Goal: Find specific page/section: Find specific page/section

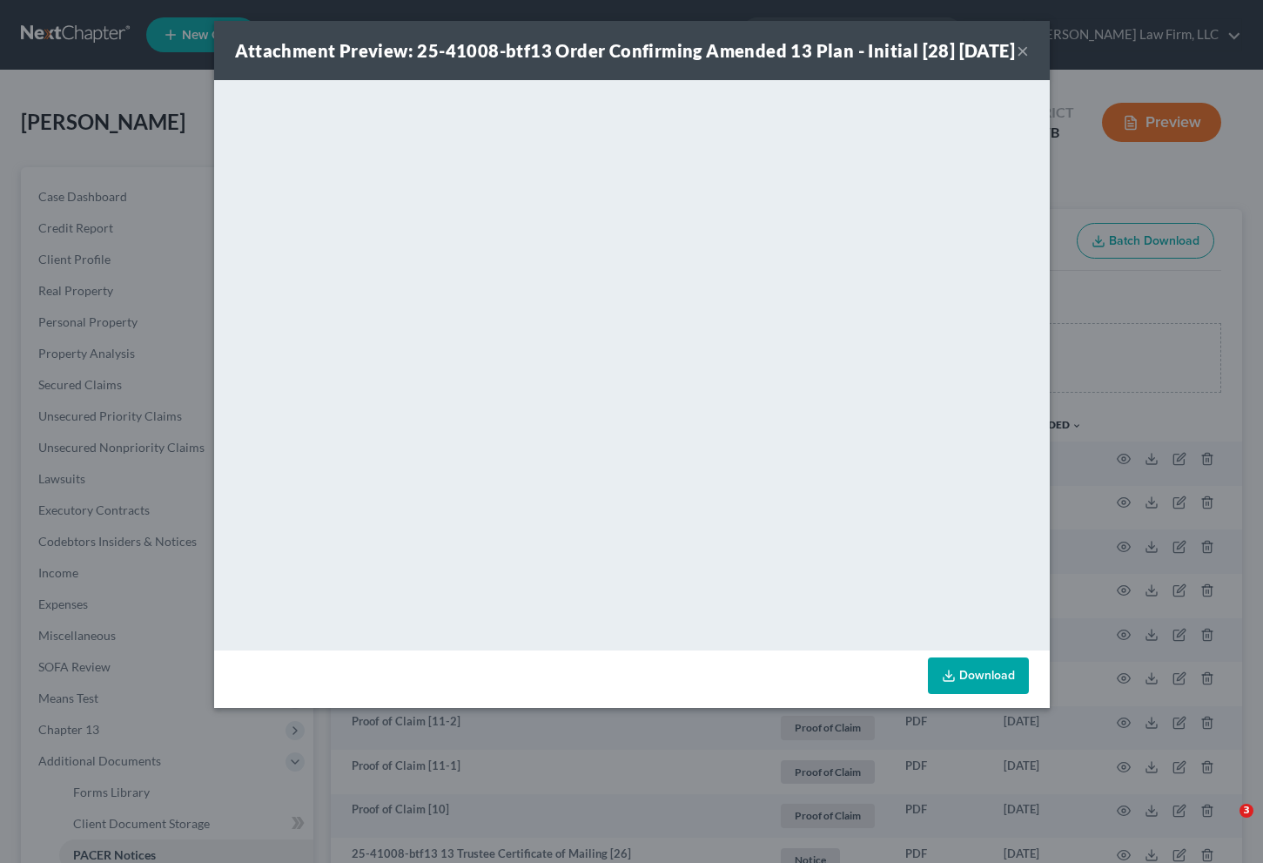
click at [115, 209] on div "Attachment Preview: 25-41008-btf13 Order Confirming Amended 13 Plan - Initial […" at bounding box center [631, 431] width 1263 height 863
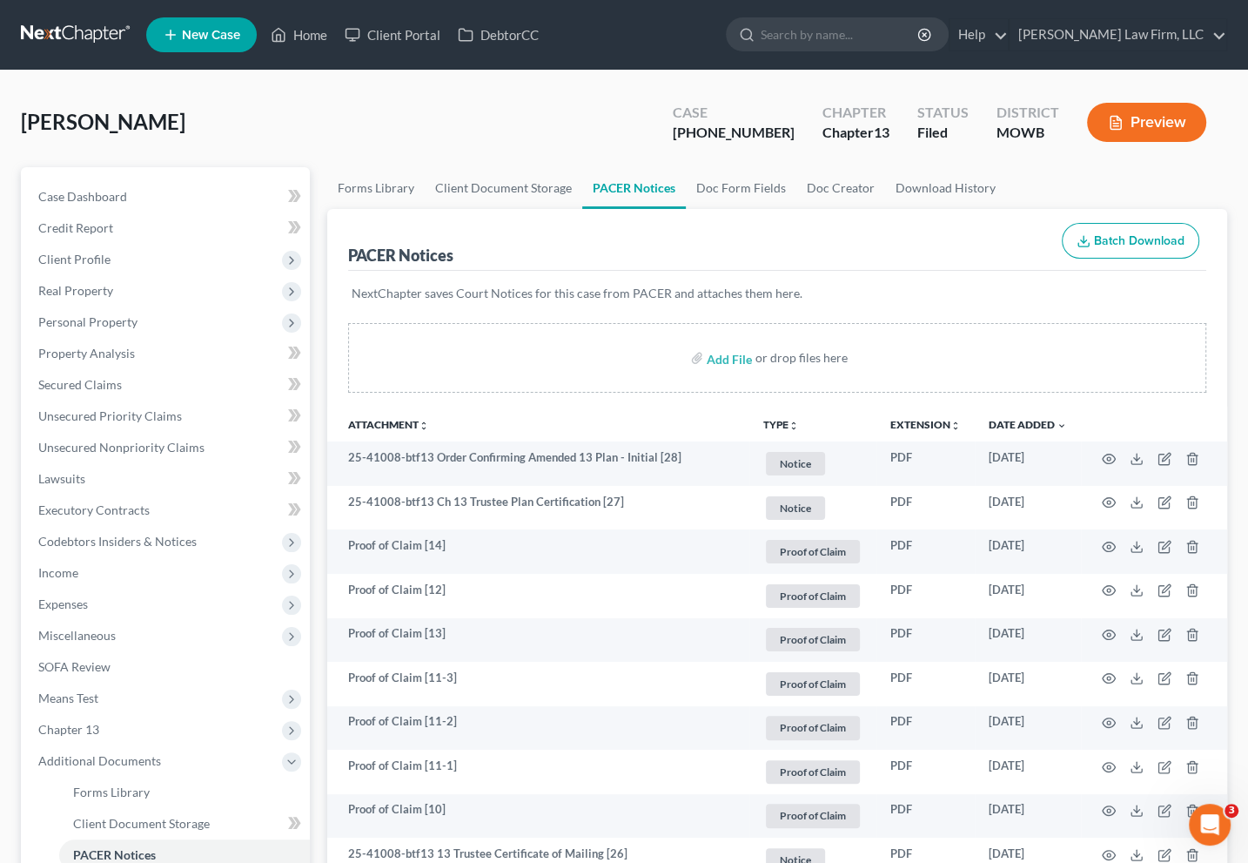
click at [78, 50] on link at bounding box center [76, 34] width 111 height 31
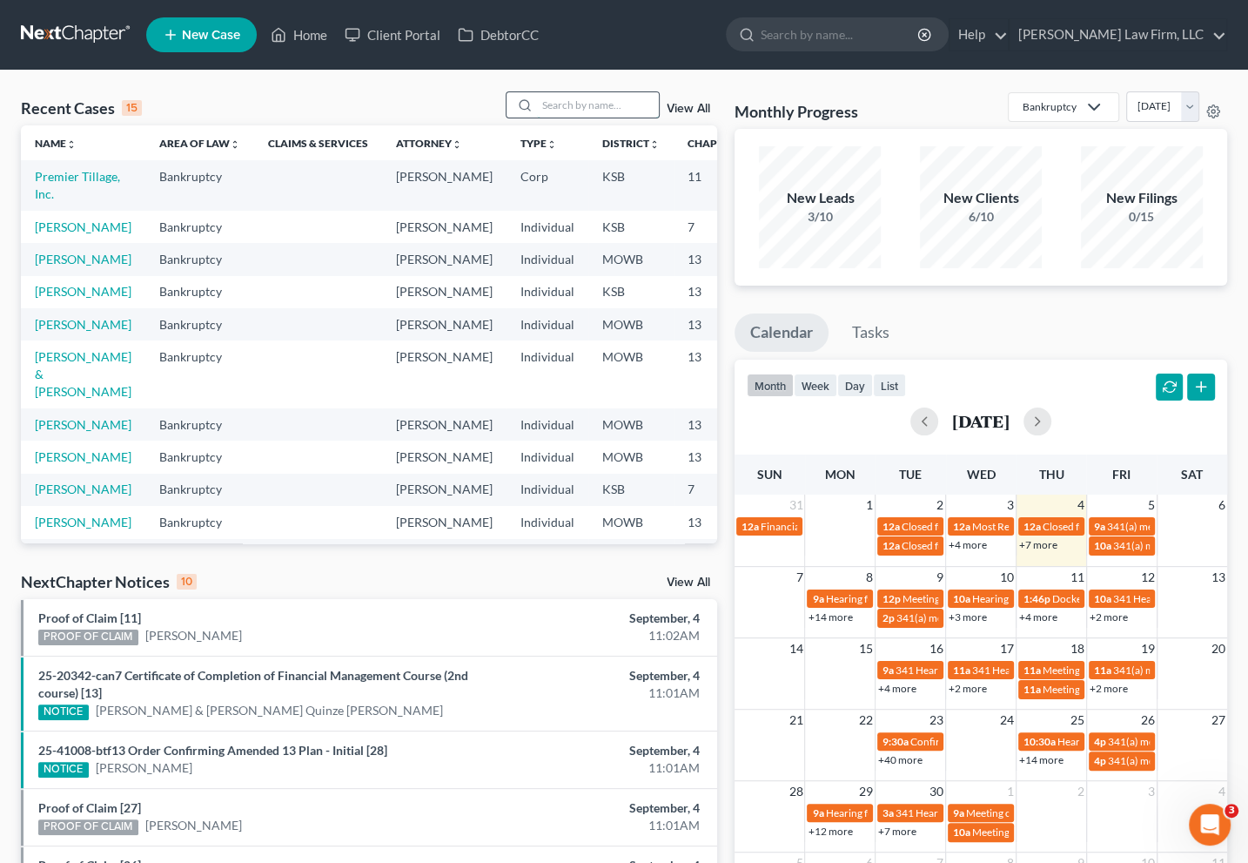
click at [612, 103] on input "search" at bounding box center [598, 104] width 122 height 25
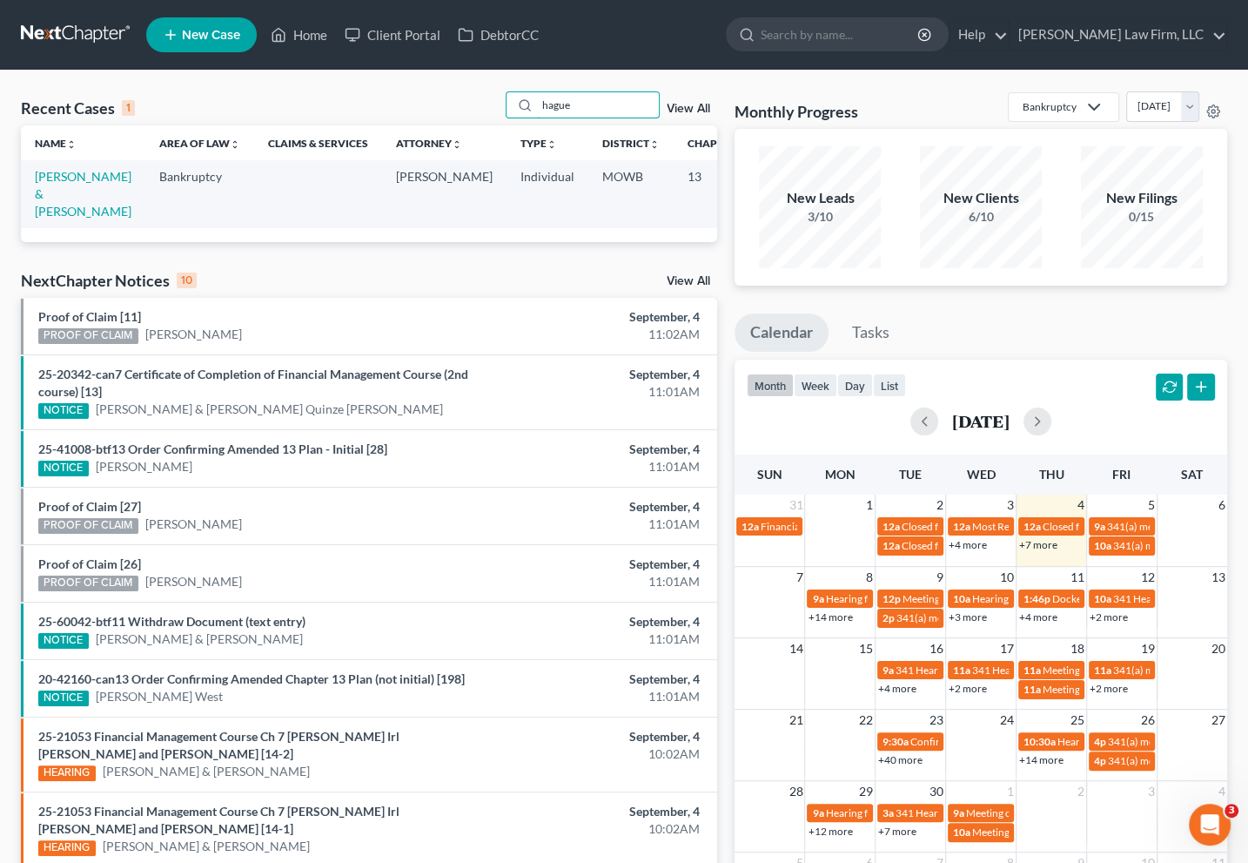
type input "hague"
click at [82, 195] on td "[PERSON_NAME] & [PERSON_NAME]" at bounding box center [83, 193] width 124 height 67
click at [70, 196] on link "[PERSON_NAME] & [PERSON_NAME]" at bounding box center [83, 194] width 97 height 50
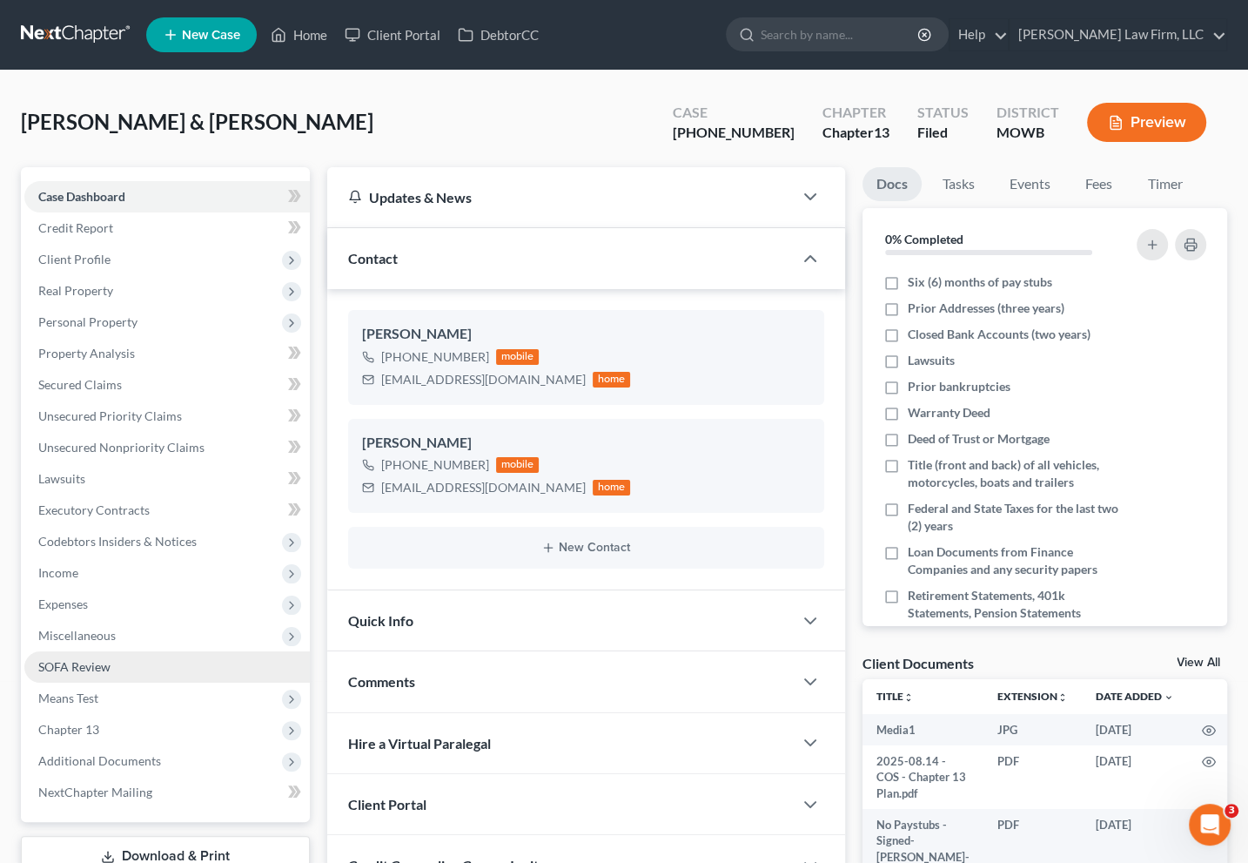
scroll to position [2911, 0]
click at [91, 358] on span "Property Analysis" at bounding box center [86, 353] width 97 height 15
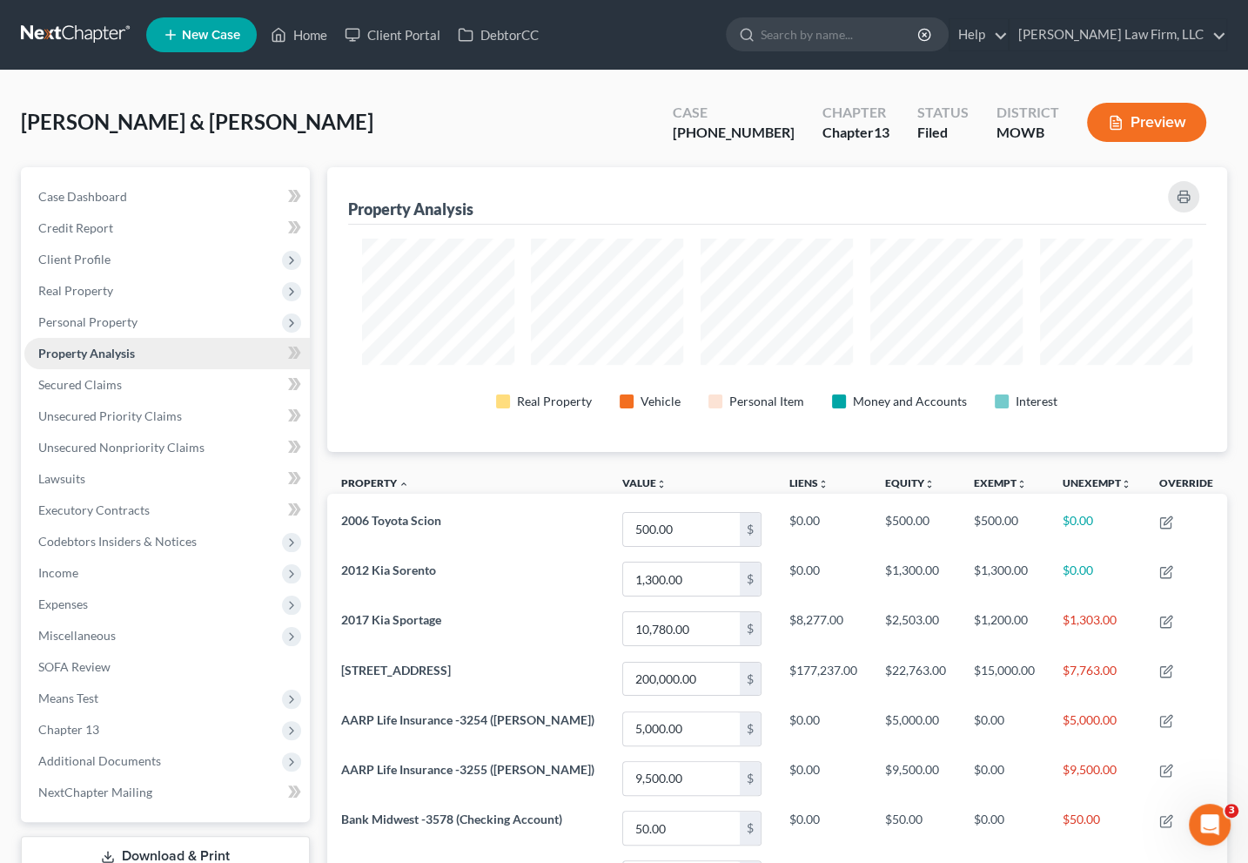
scroll to position [285, 899]
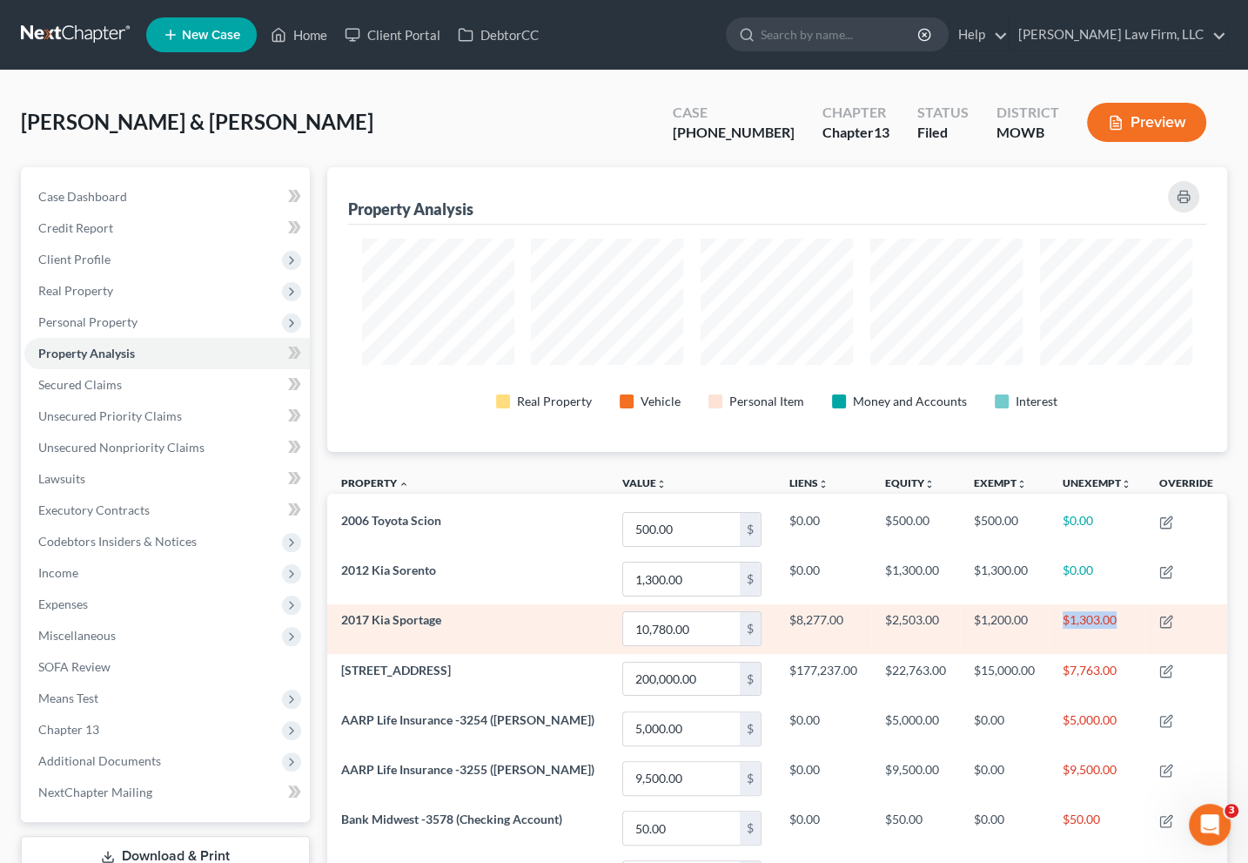
drag, startPoint x: 1064, startPoint y: 621, endPoint x: 1129, endPoint y: 622, distance: 64.4
click at [1129, 622] on td "$1,303.00" at bounding box center [1097, 629] width 97 height 50
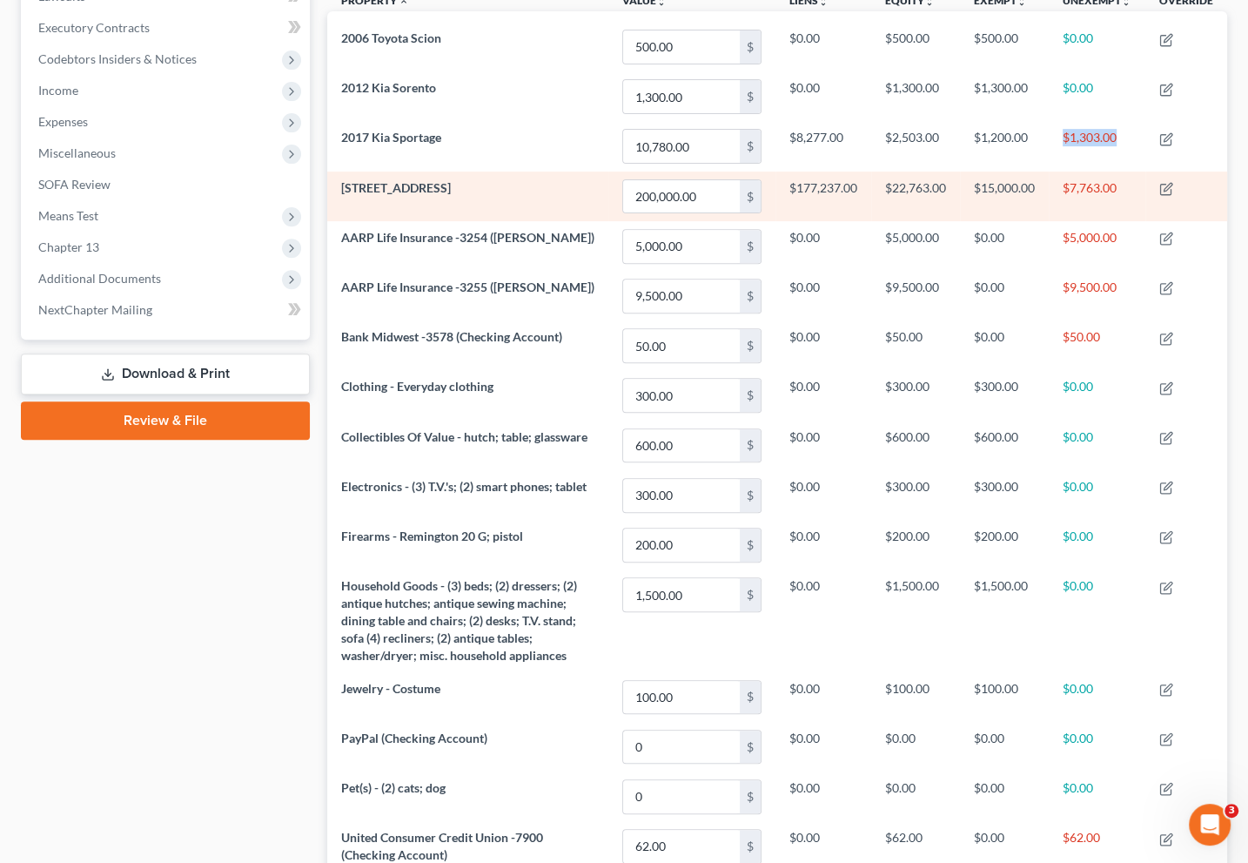
scroll to position [483, 0]
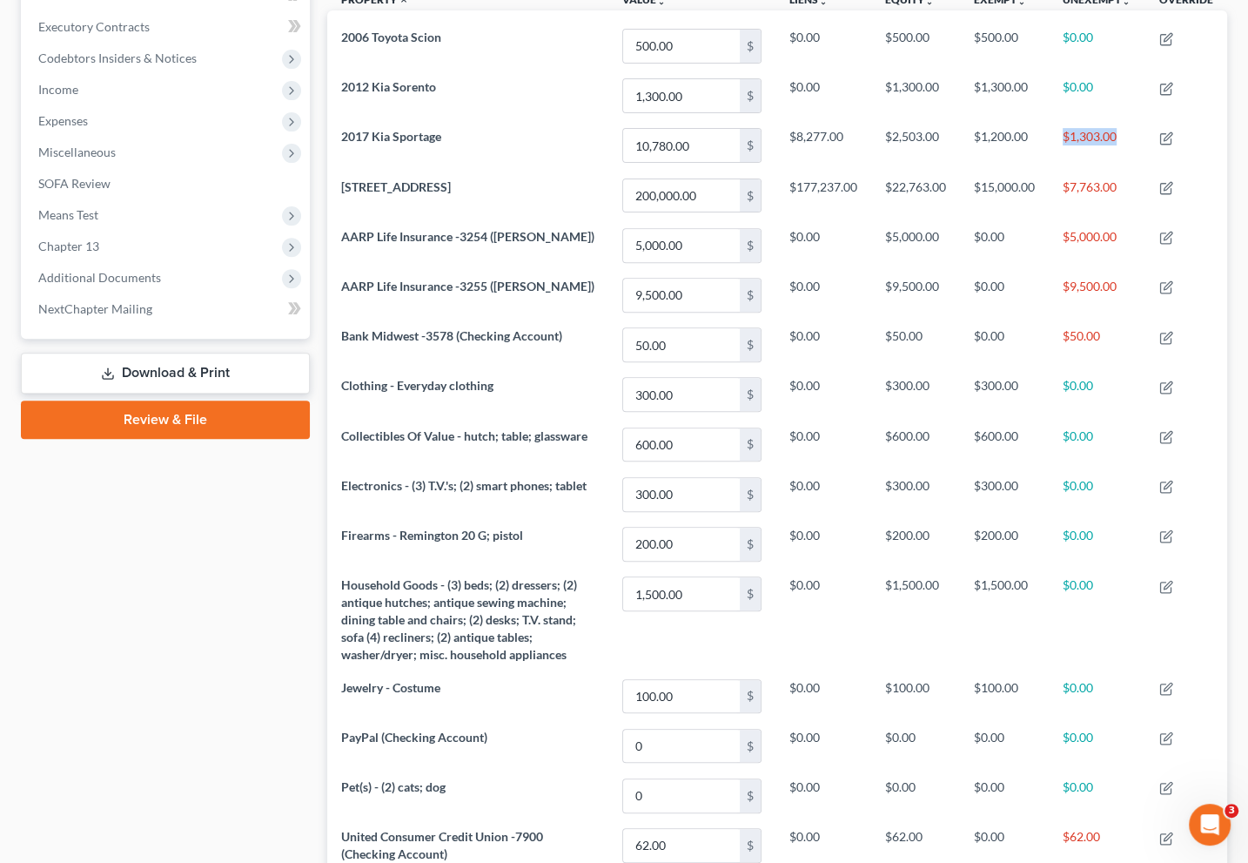
click at [99, 687] on div "Case Dashboard Payments Invoices Payments Payments Credit Report Client Profile" at bounding box center [165, 354] width 306 height 1340
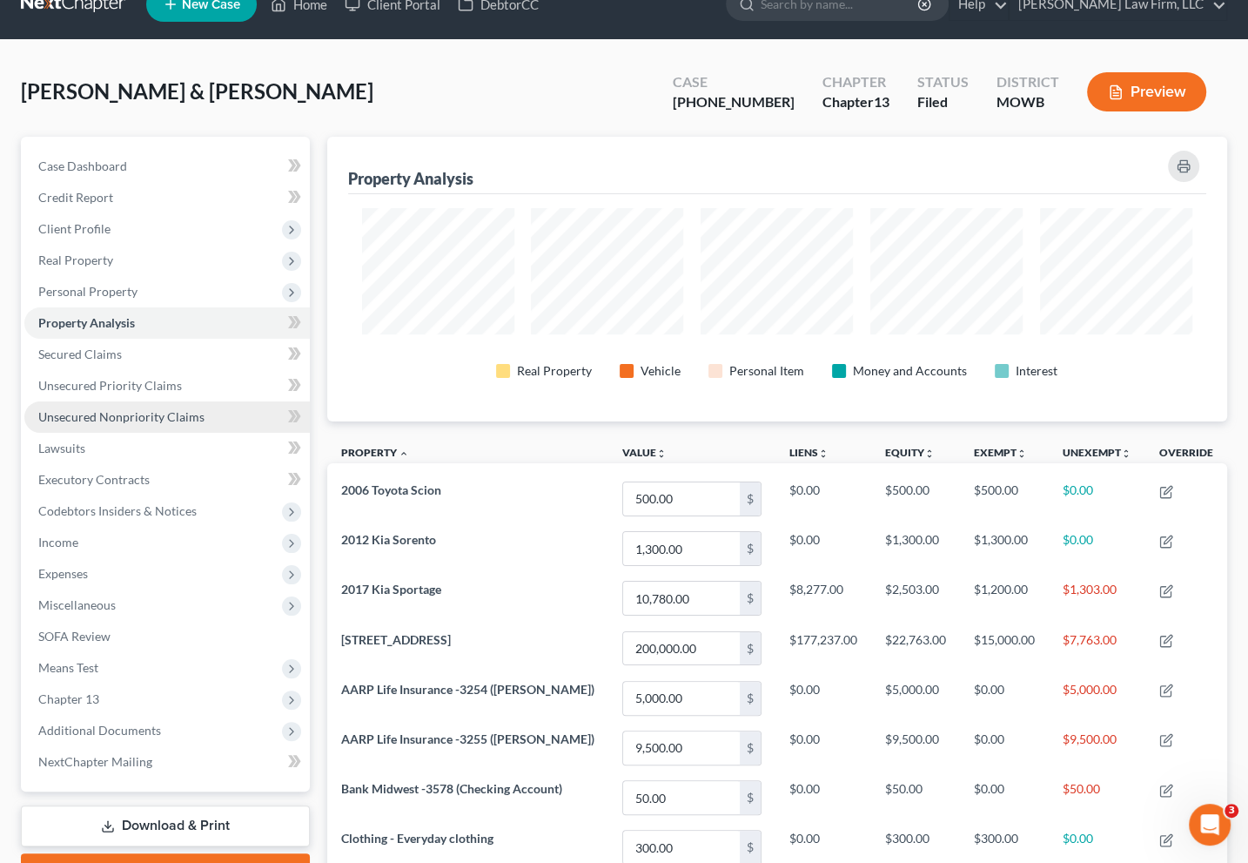
scroll to position [0, 0]
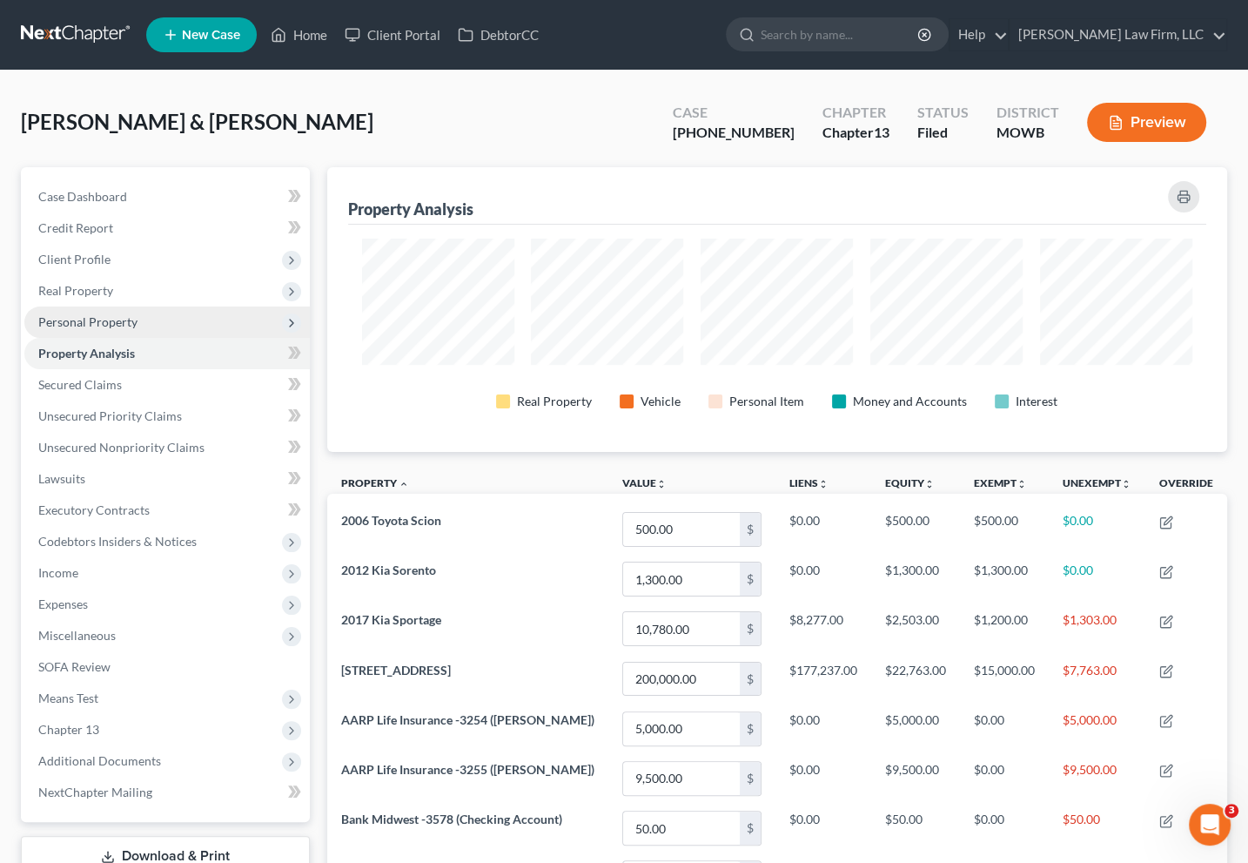
click at [121, 324] on span "Personal Property" at bounding box center [87, 321] width 99 height 15
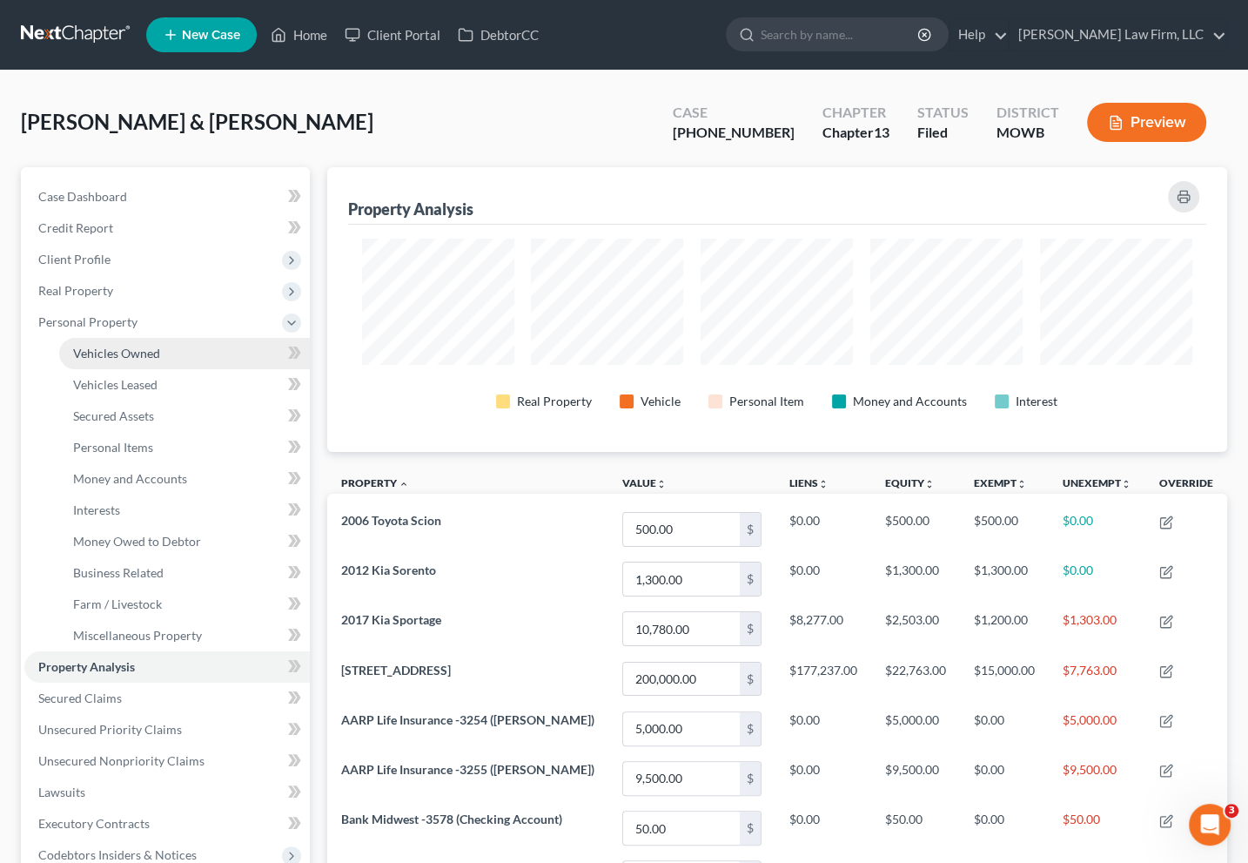
click at [123, 347] on span "Vehicles Owned" at bounding box center [116, 353] width 87 height 15
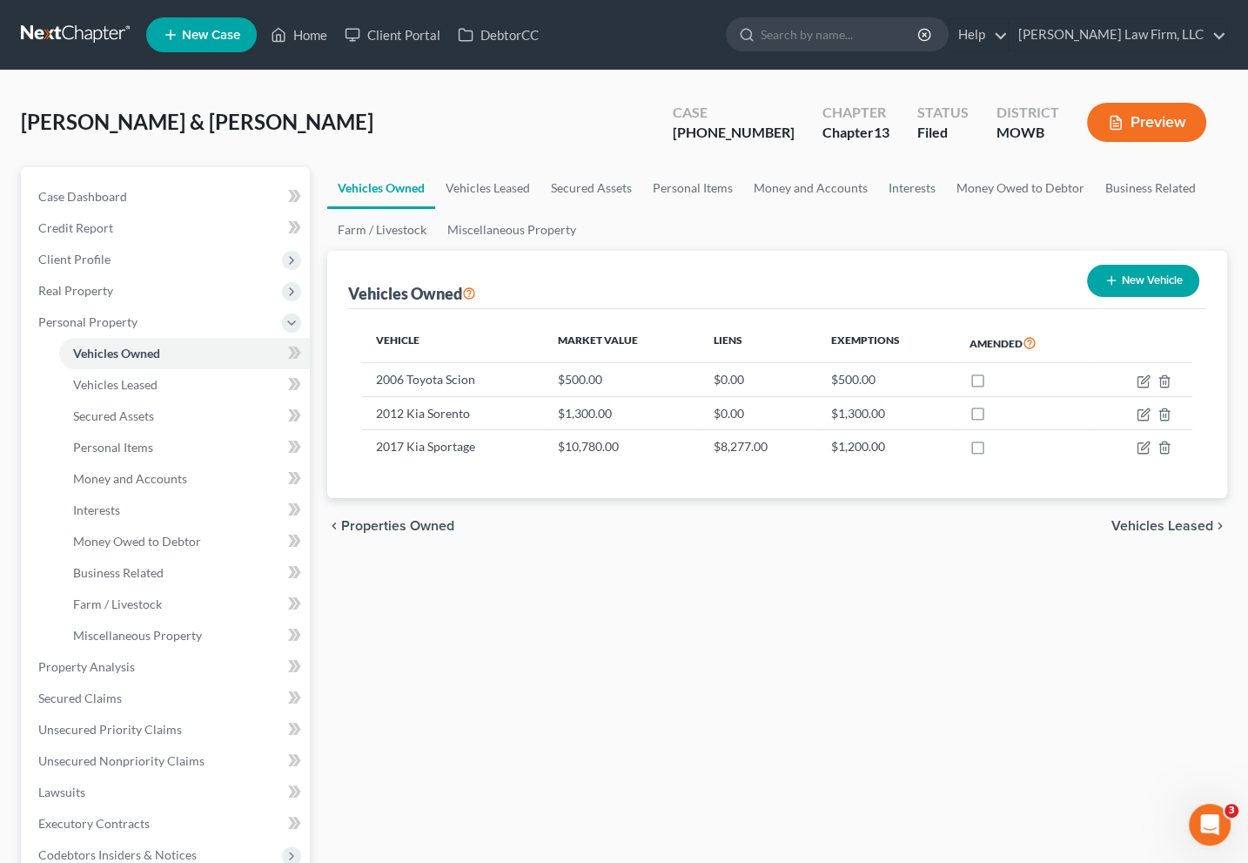
click at [983, 742] on div "Vehicles Owned Vehicles Leased Secured Assets Personal Items Money and Accounts…" at bounding box center [778, 701] width 918 height 1068
click at [367, 73] on div "[PERSON_NAME] & [PERSON_NAME] Upgraded Case [PHONE_NUMBER] Chapter Chapter 13 S…" at bounding box center [624, 669] width 1248 height 1199
